Goal: Transaction & Acquisition: Subscribe to service/newsletter

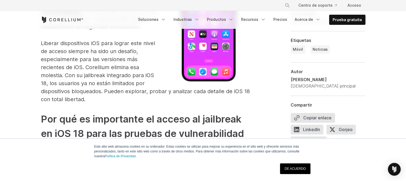
scroll to position [516, 0]
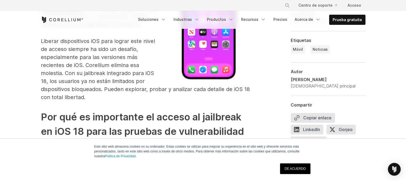
click at [300, 165] on link "DE ACUERDO" at bounding box center [295, 168] width 30 height 11
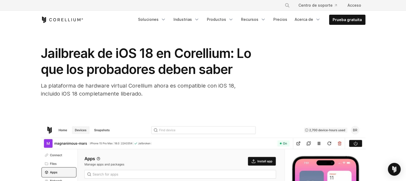
scroll to position [9, 0]
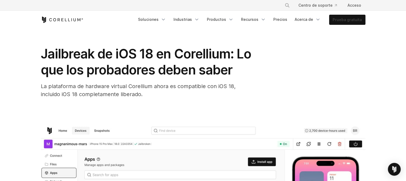
click at [358, 18] on font "Prueba gratuita" at bounding box center [347, 19] width 29 height 5
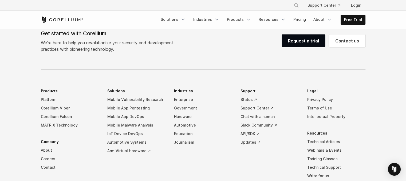
scroll to position [1399, 0]
